Goal: Task Accomplishment & Management: Use online tool/utility

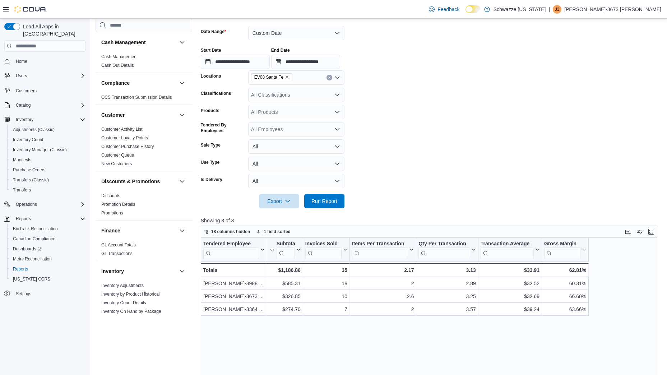
scroll to position [384, 0]
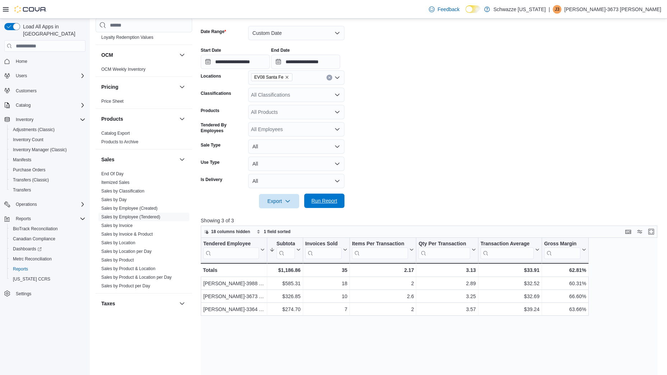
click at [319, 198] on span "Run Report" at bounding box center [324, 200] width 26 height 7
click at [334, 65] on input "**********" at bounding box center [305, 62] width 69 height 14
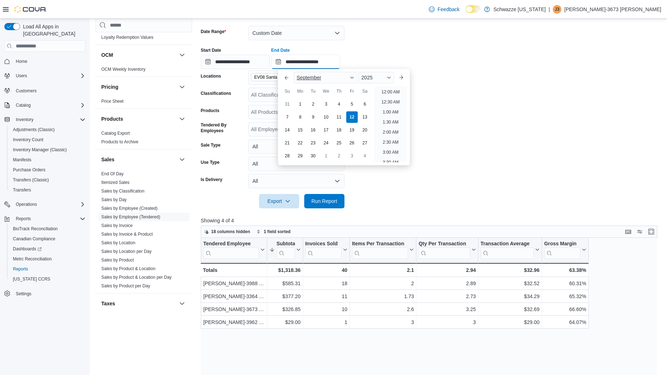
scroll to position [384, 0]
click at [386, 91] on li "7:00 PM" at bounding box center [391, 90] width 22 height 9
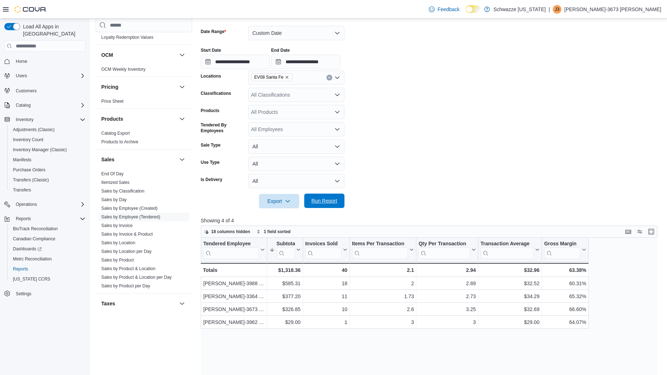
click at [337, 199] on span "Run Report" at bounding box center [324, 200] width 26 height 7
click at [333, 59] on input "**********" at bounding box center [305, 62] width 69 height 14
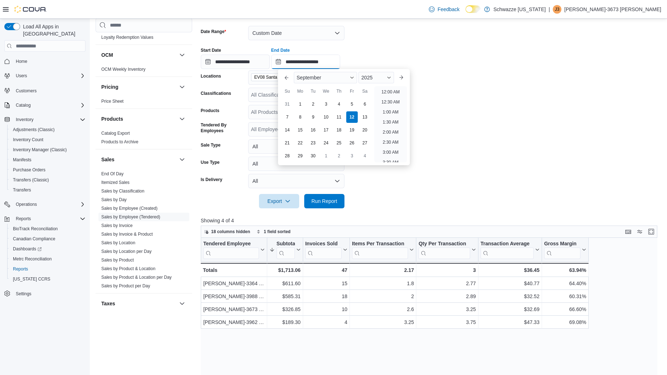
scroll to position [405, 0]
click at [394, 91] on li "8:00 PM" at bounding box center [391, 90] width 22 height 9
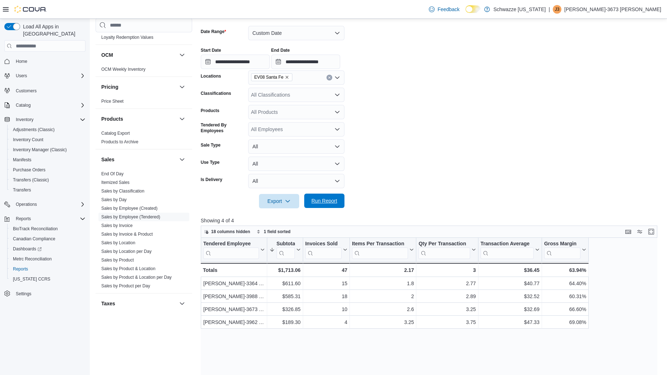
click at [323, 198] on span "Run Report" at bounding box center [325, 201] width 32 height 14
click at [327, 208] on span "Run Report" at bounding box center [325, 201] width 32 height 14
click at [328, 197] on span "Run Report" at bounding box center [325, 201] width 32 height 14
click at [329, 197] on span "Run Report" at bounding box center [325, 201] width 32 height 14
click at [337, 62] on input "**********" at bounding box center [305, 62] width 69 height 14
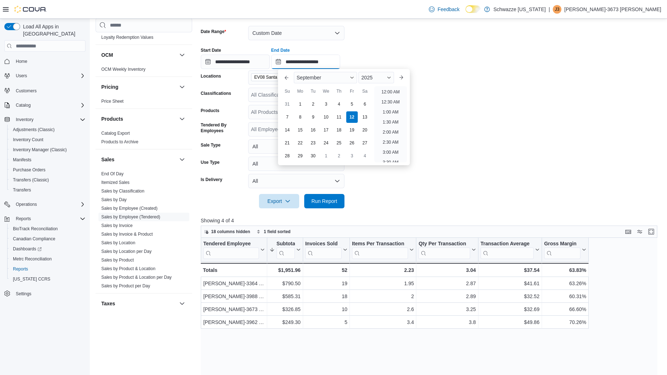
scroll to position [408, 0]
click at [389, 105] on li "9:00 PM" at bounding box center [391, 106] width 22 height 9
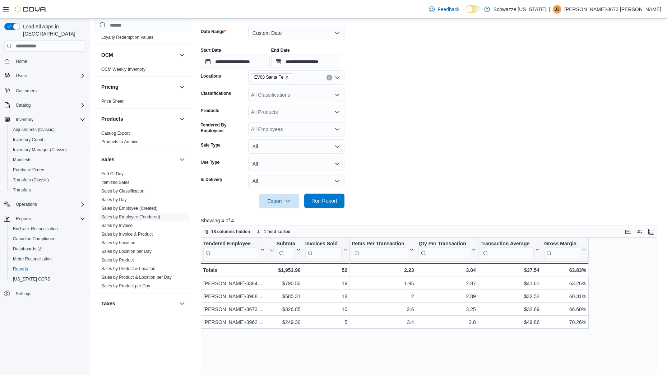
click at [323, 202] on span "Run Report" at bounding box center [324, 200] width 26 height 7
click at [332, 203] on span "Run Report" at bounding box center [324, 200] width 26 height 7
click at [337, 201] on span "Run Report" at bounding box center [324, 200] width 26 height 7
click at [319, 195] on span "Run Report" at bounding box center [325, 200] width 32 height 14
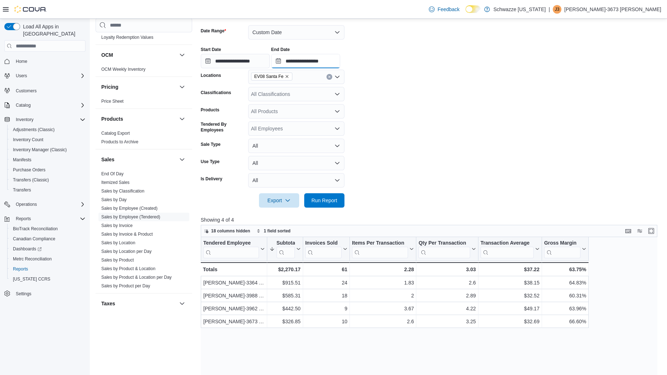
click at [340, 60] on input "**********" at bounding box center [305, 61] width 69 height 14
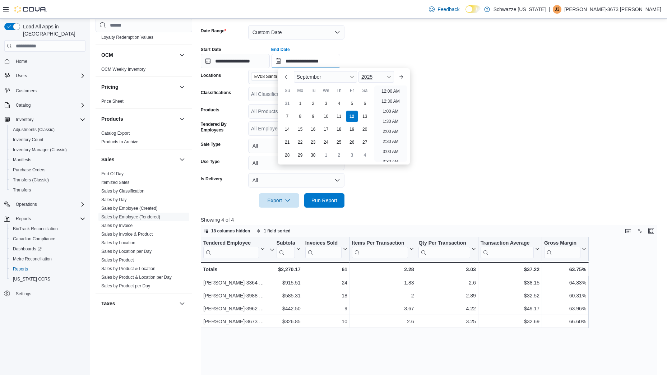
scroll to position [408, 0]
click at [387, 112] on li "9:30 PM" at bounding box center [391, 115] width 22 height 9
type input "**********"
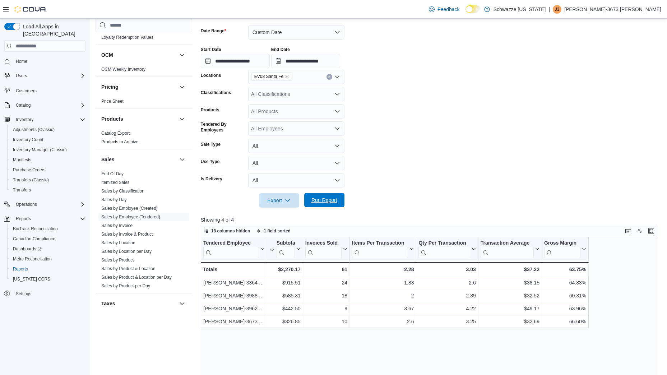
click at [323, 198] on span "Run Report" at bounding box center [324, 200] width 26 height 7
click at [336, 199] on span "Run Report" at bounding box center [324, 200] width 26 height 7
click at [330, 195] on span "Run Report" at bounding box center [325, 200] width 32 height 14
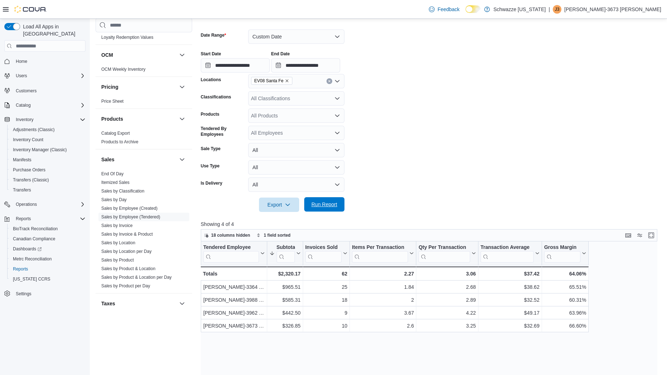
click at [338, 208] on span "Run Report" at bounding box center [325, 204] width 32 height 14
